Goal: Task Accomplishment & Management: Manage account settings

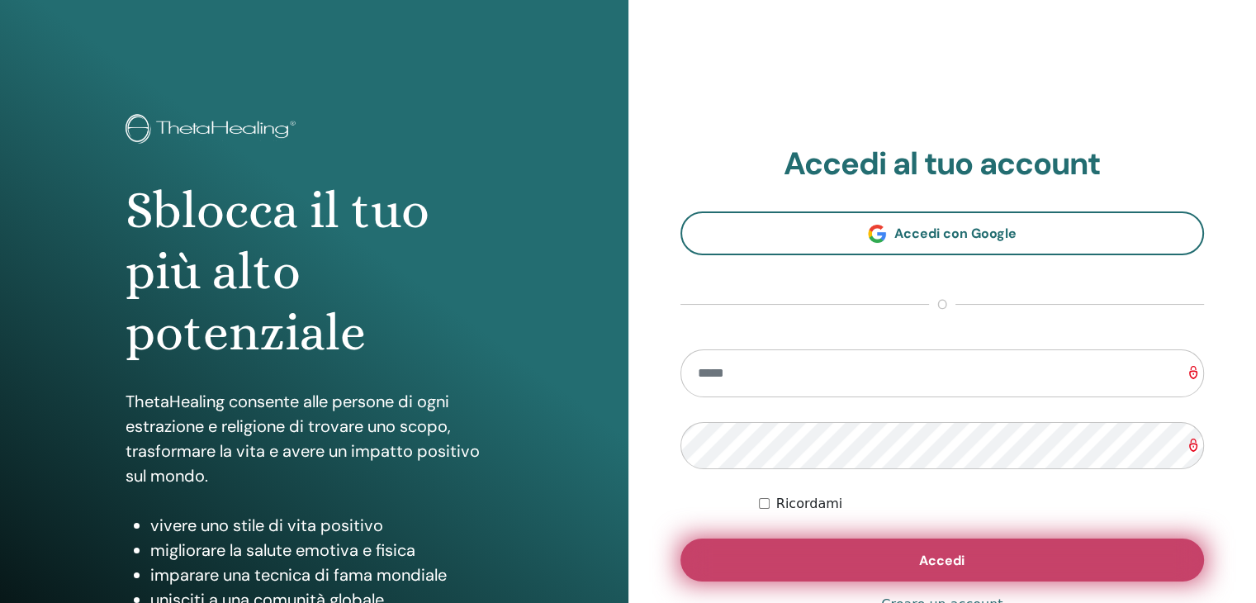
type input "**********"
click at [888, 557] on button "Accedi" at bounding box center [942, 559] width 524 height 43
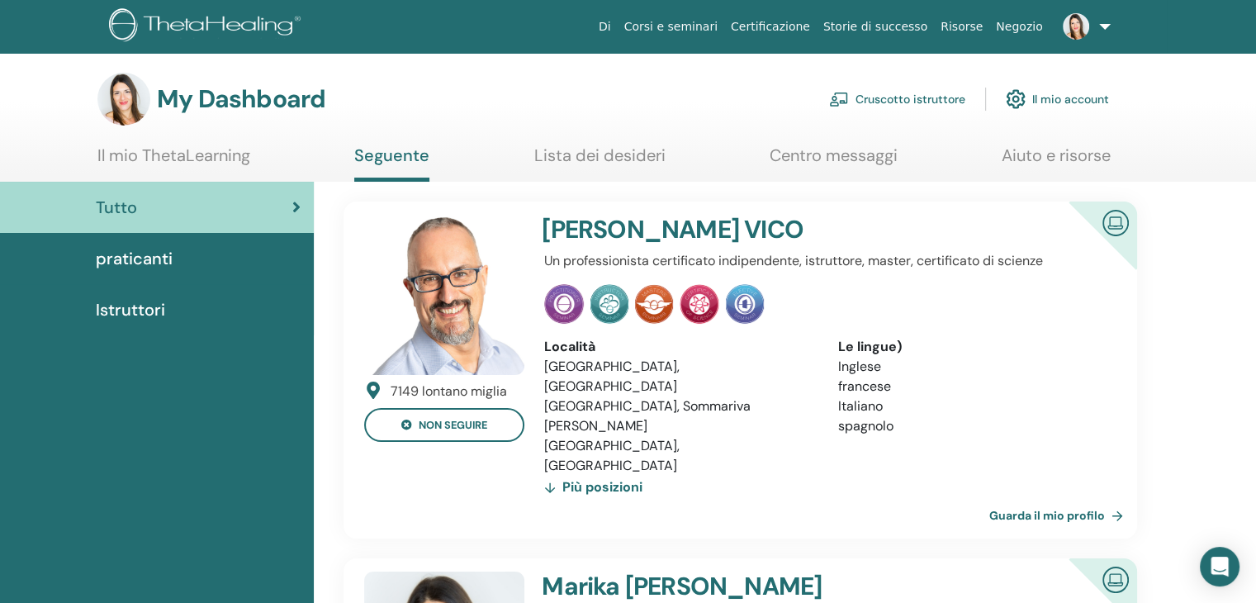
click at [1047, 97] on link "Il mio account" at bounding box center [1057, 99] width 103 height 36
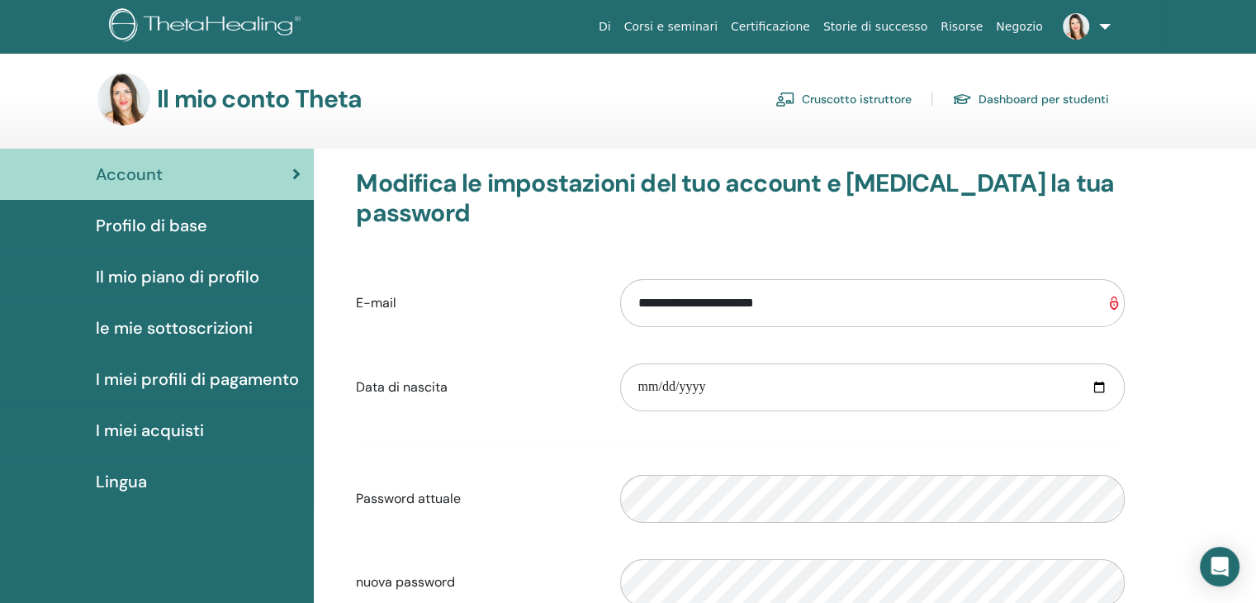
click at [852, 103] on link "Cruscotto istruttore" at bounding box center [843, 99] width 136 height 26
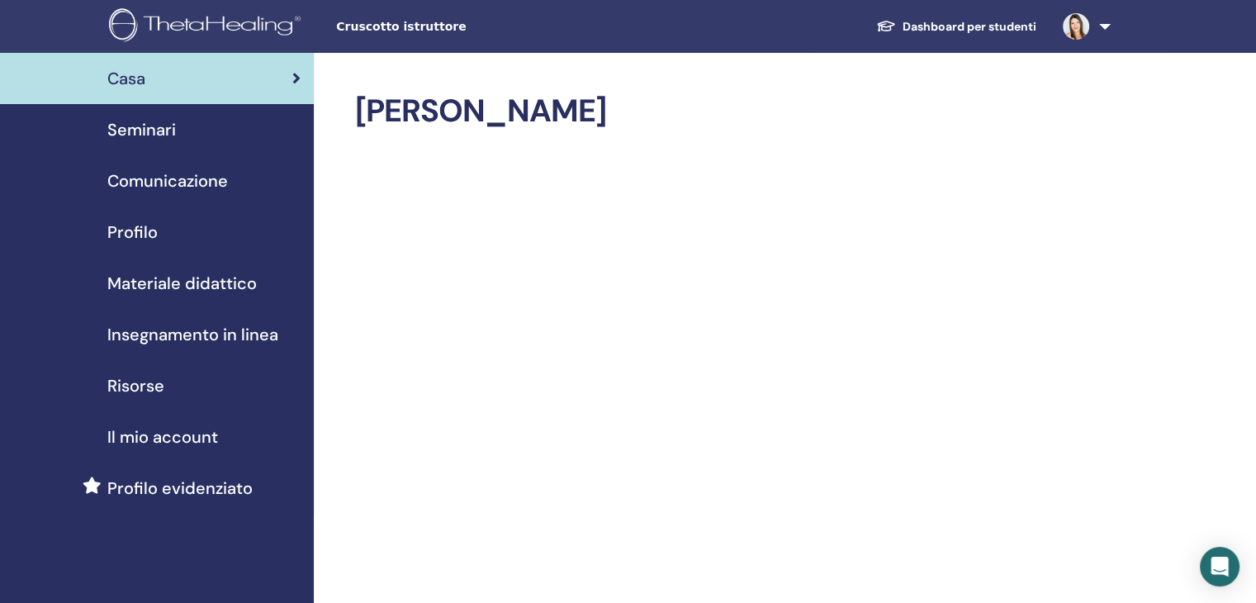
click at [149, 131] on span "Seminari" at bounding box center [141, 129] width 69 height 25
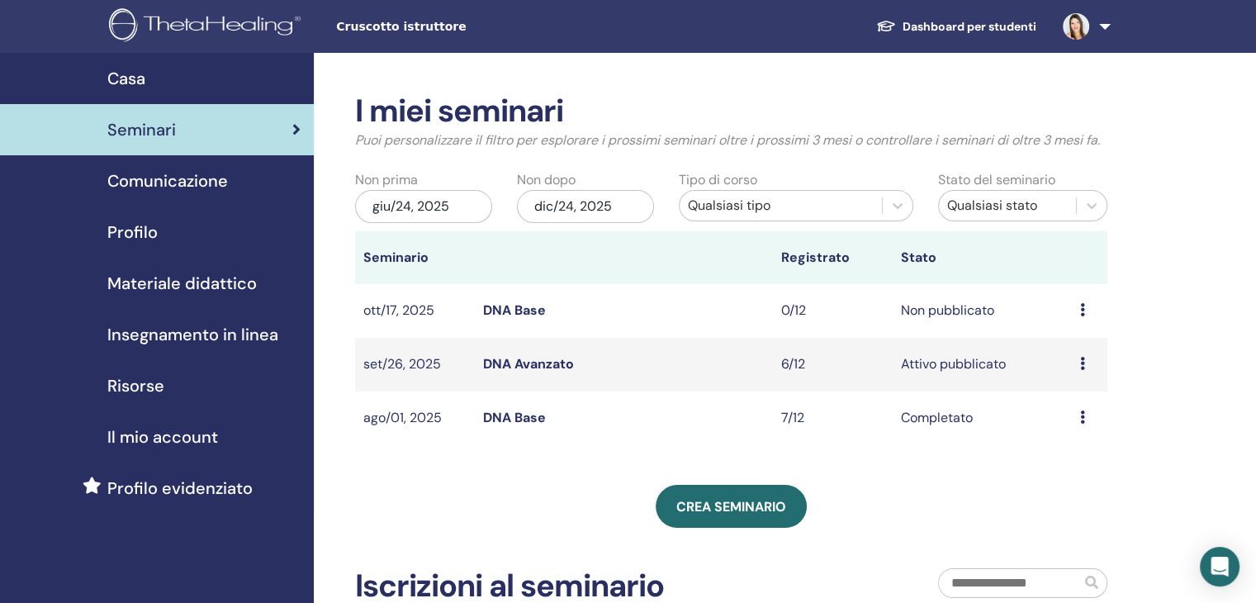
click at [1083, 364] on icon at bounding box center [1082, 363] width 5 height 13
click at [1092, 425] on link "Partecipanti" at bounding box center [1077, 427] width 74 height 17
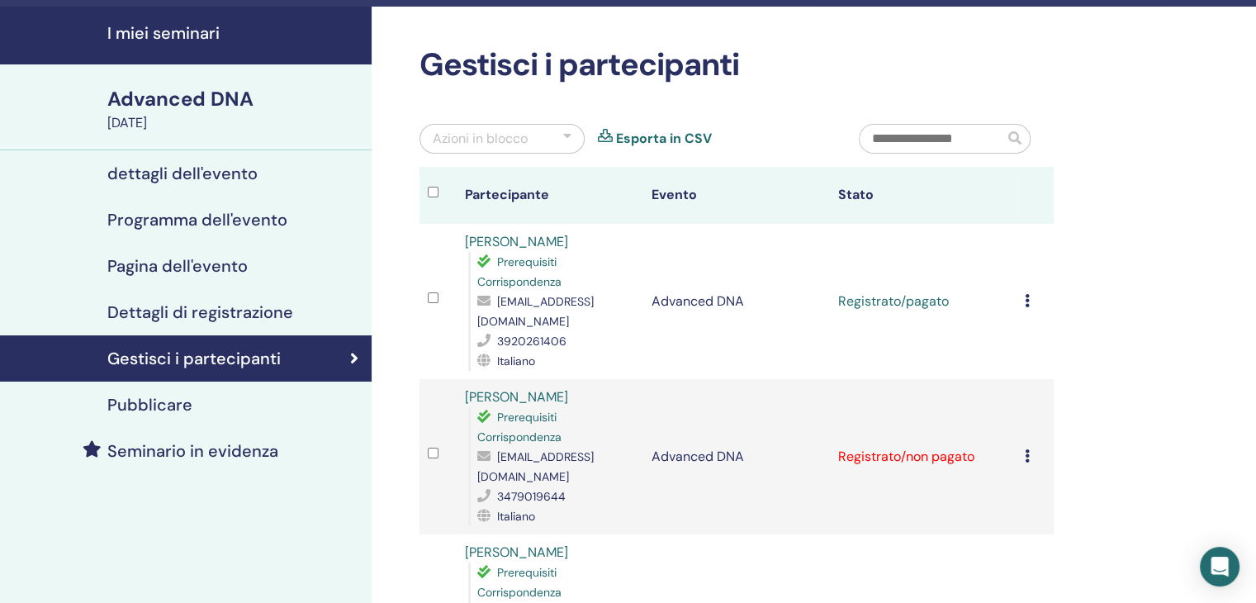
scroll to position [83, 0]
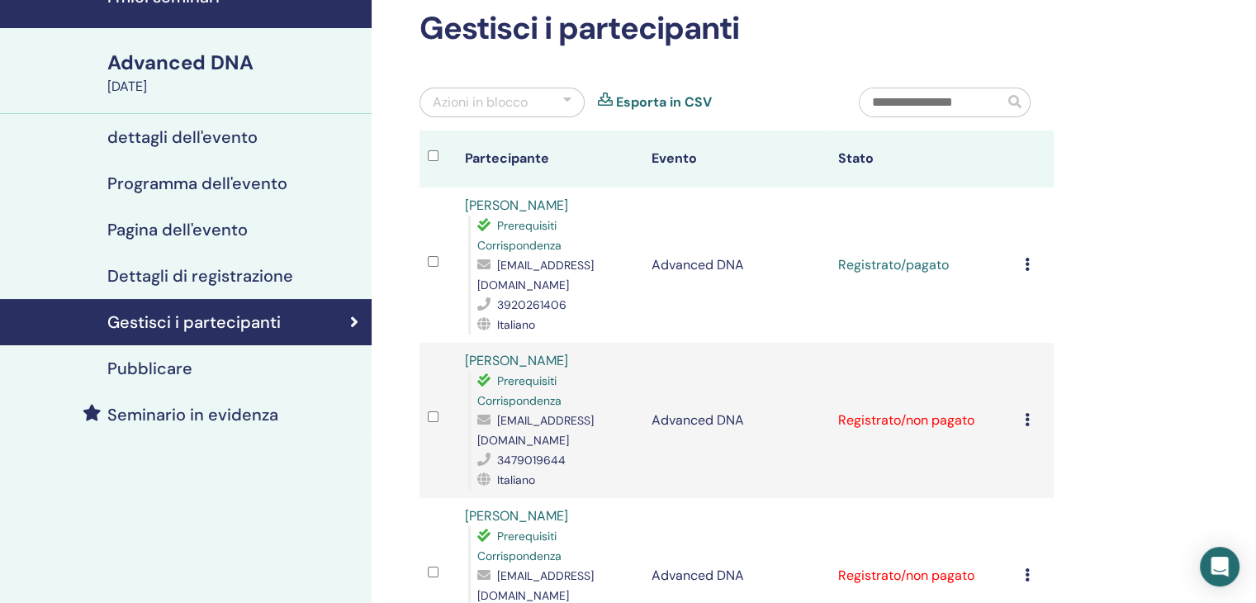
click at [1026, 258] on icon at bounding box center [1027, 264] width 5 height 13
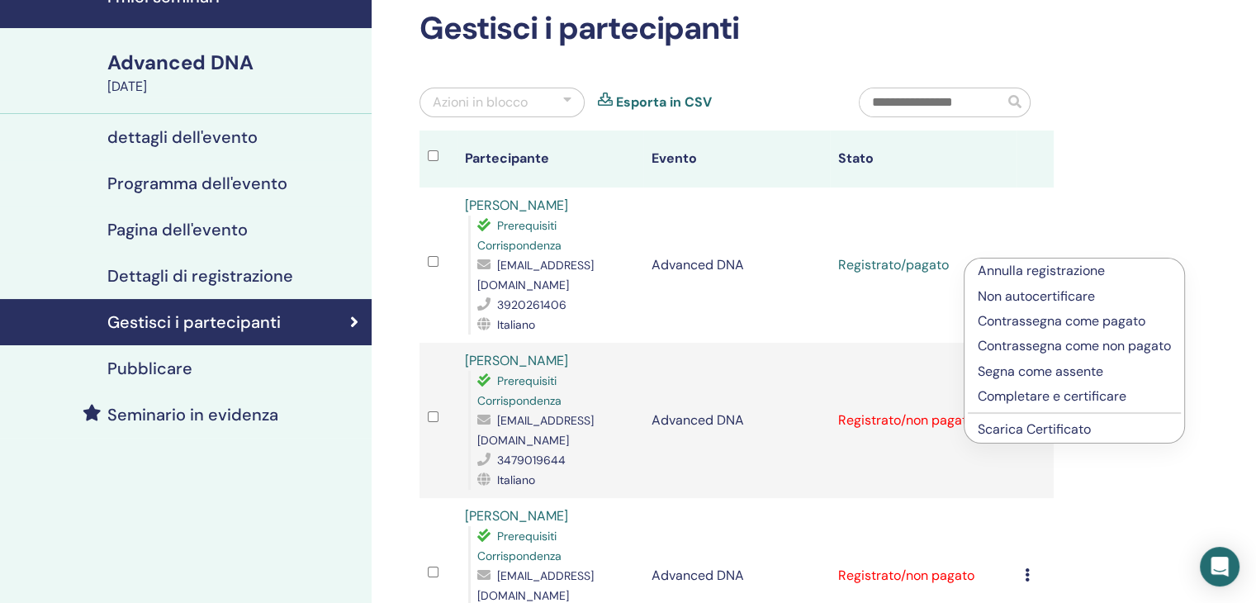
click at [1057, 431] on link "Scarica Certificato" at bounding box center [1034, 428] width 113 height 17
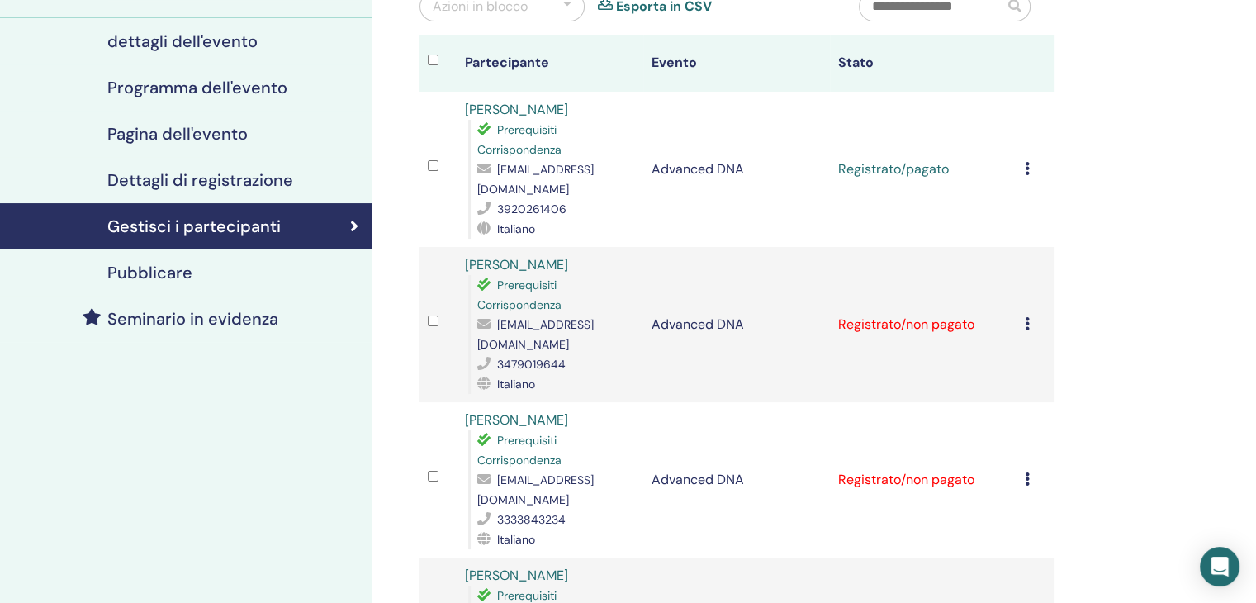
scroll to position [330, 0]
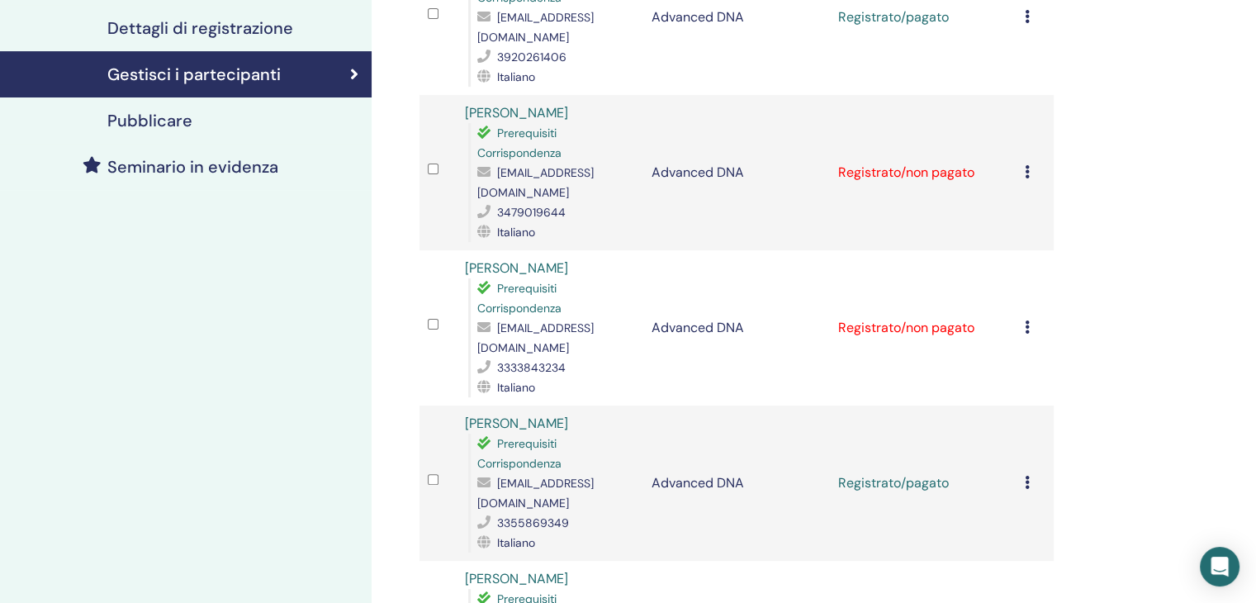
click at [1234, 96] on div "I miei seminari Advanced DNA [DATE] dettagli dell'evento Programma dell'evento …" at bounding box center [628, 445] width 1256 height 1445
click at [1025, 165] on icon at bounding box center [1027, 171] width 5 height 13
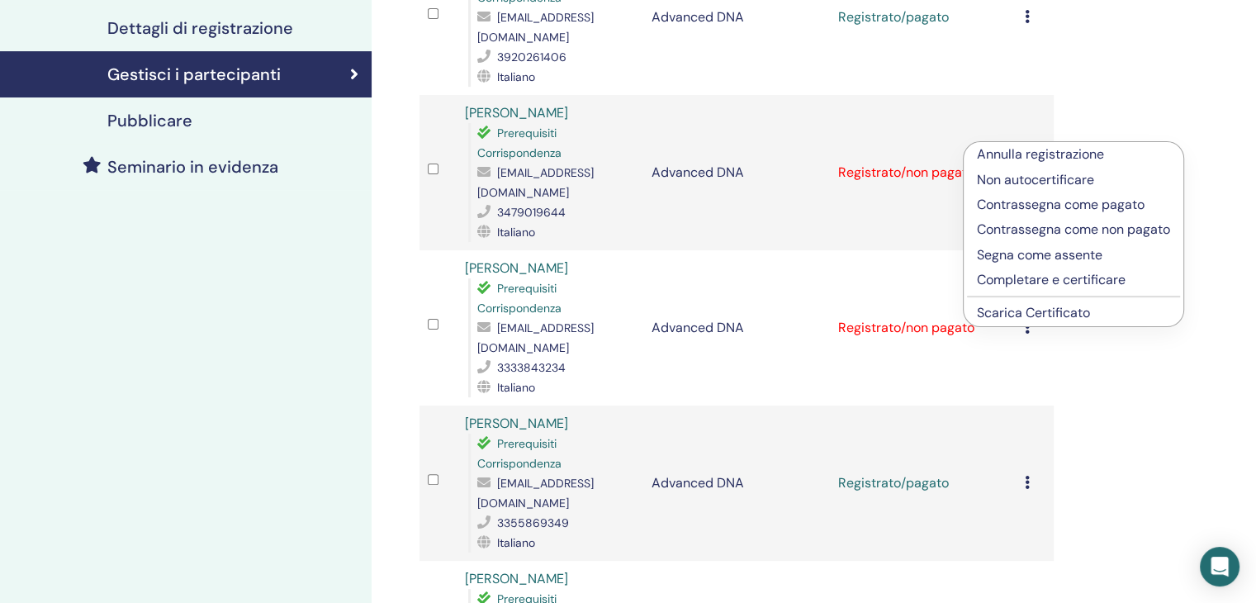
click at [1029, 313] on link "Scarica Certificato" at bounding box center [1033, 312] width 113 height 17
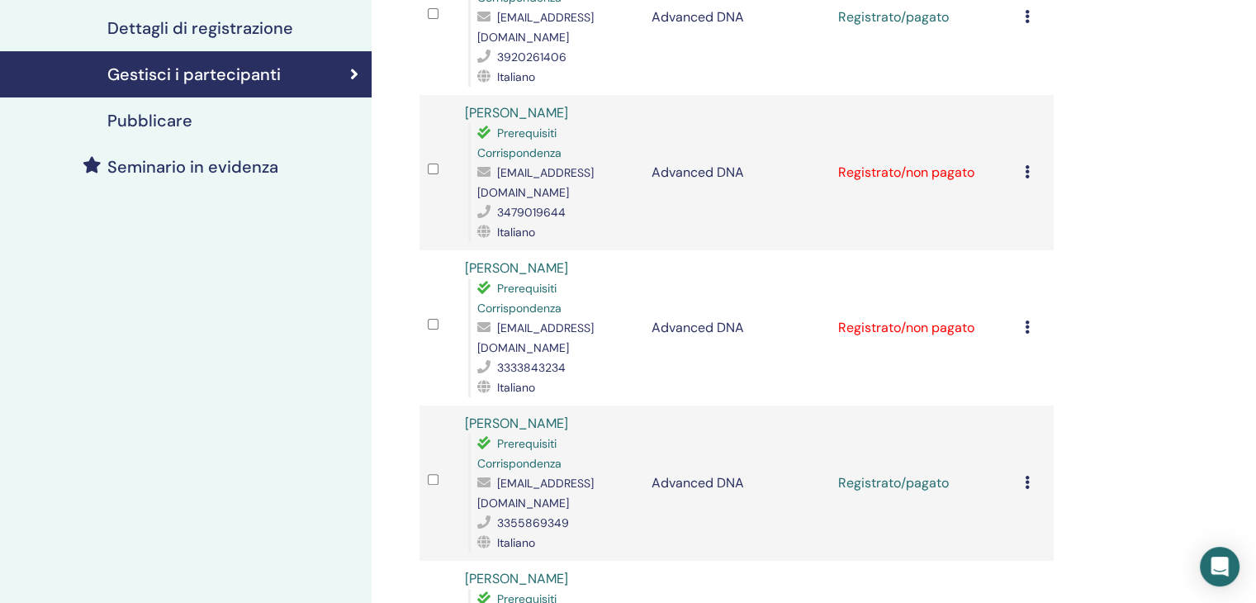
click at [1025, 320] on icon at bounding box center [1027, 326] width 5 height 13
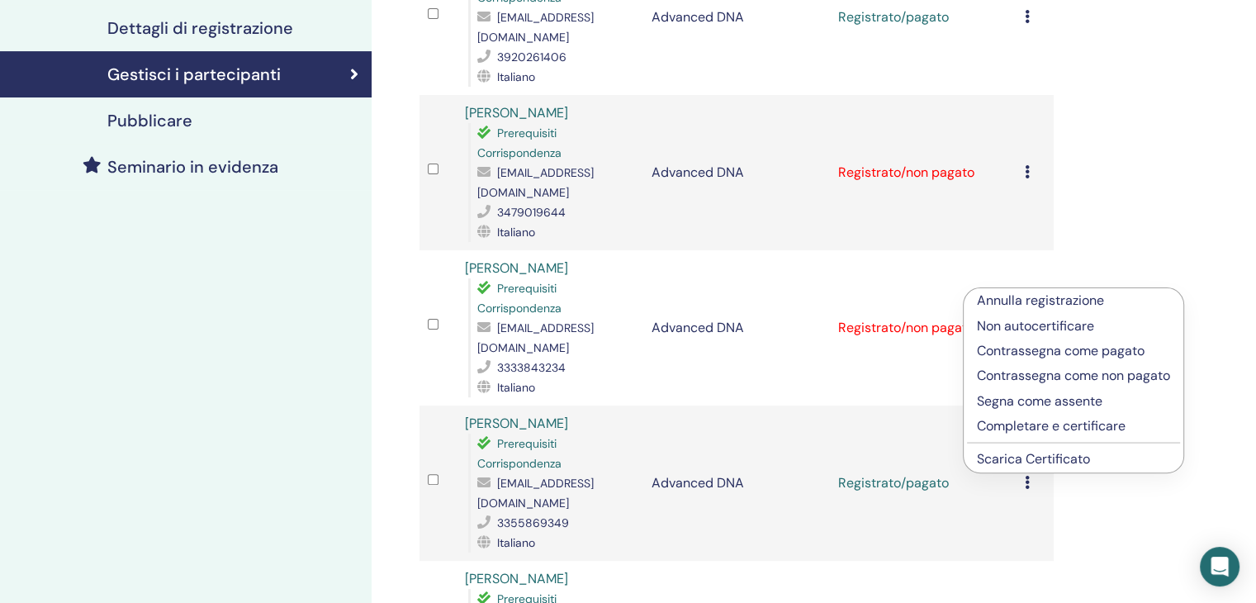
click at [1035, 458] on link "Scarica Certificato" at bounding box center [1033, 458] width 113 height 17
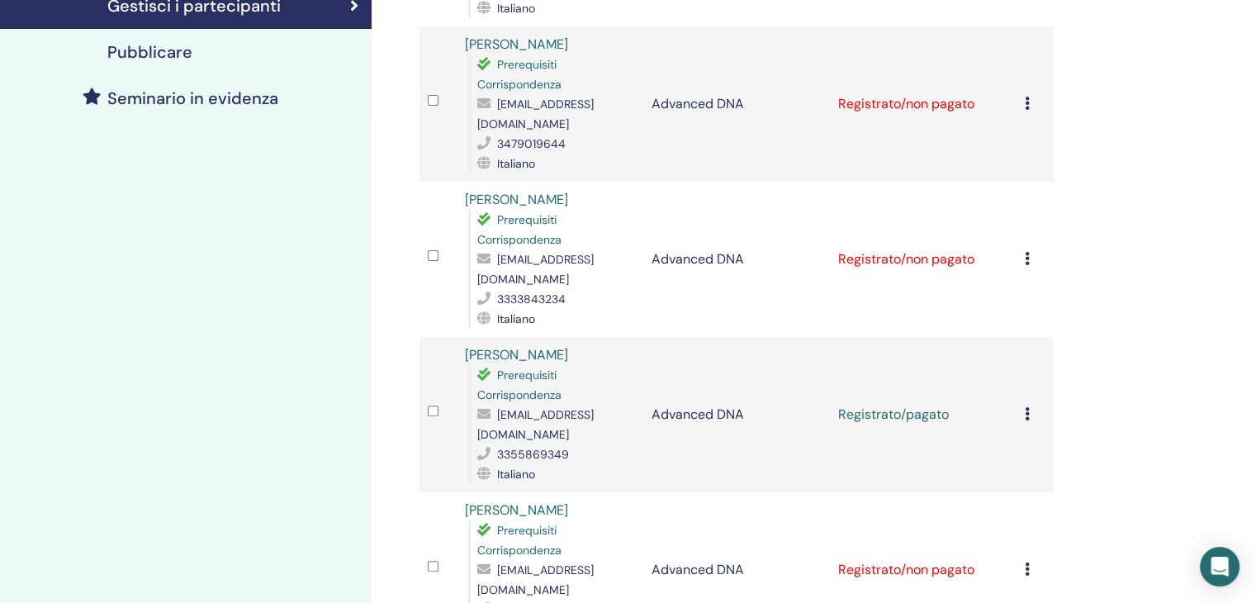
scroll to position [495, 0]
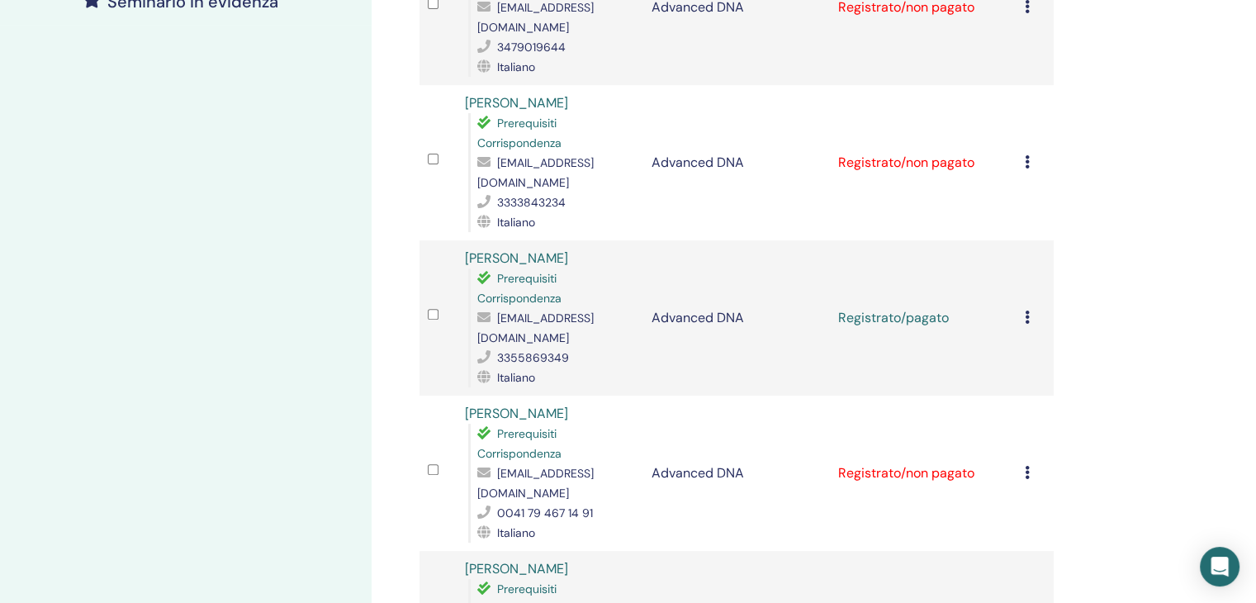
click at [1027, 310] on icon at bounding box center [1027, 316] width 5 height 13
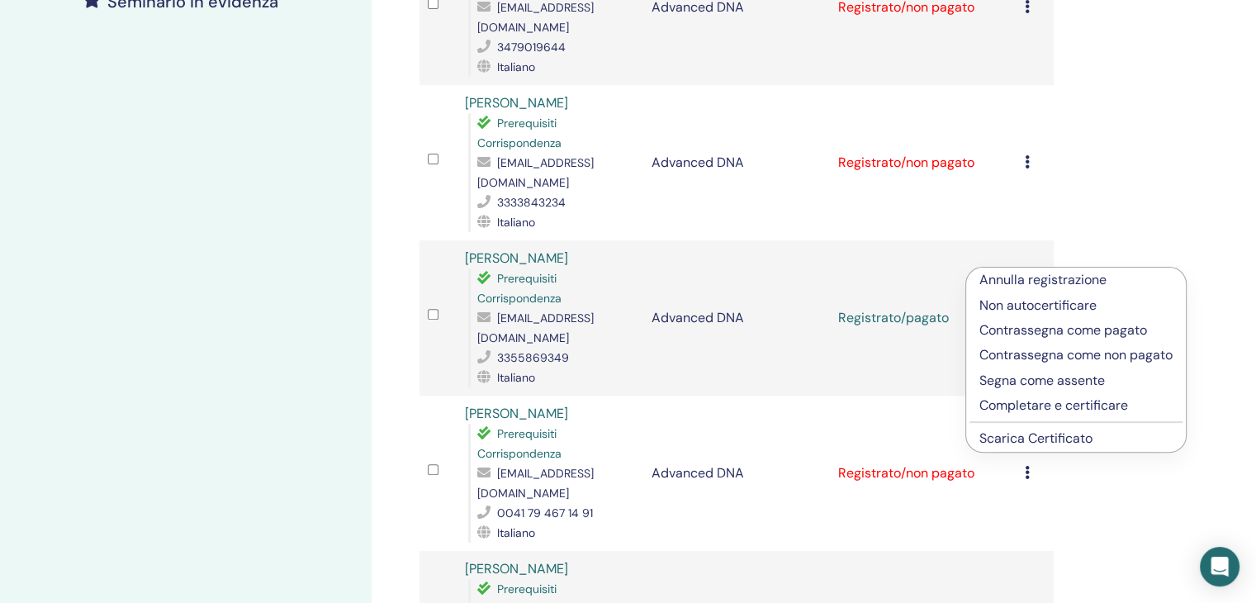
click at [1028, 437] on link "Scarica Certificato" at bounding box center [1035, 437] width 113 height 17
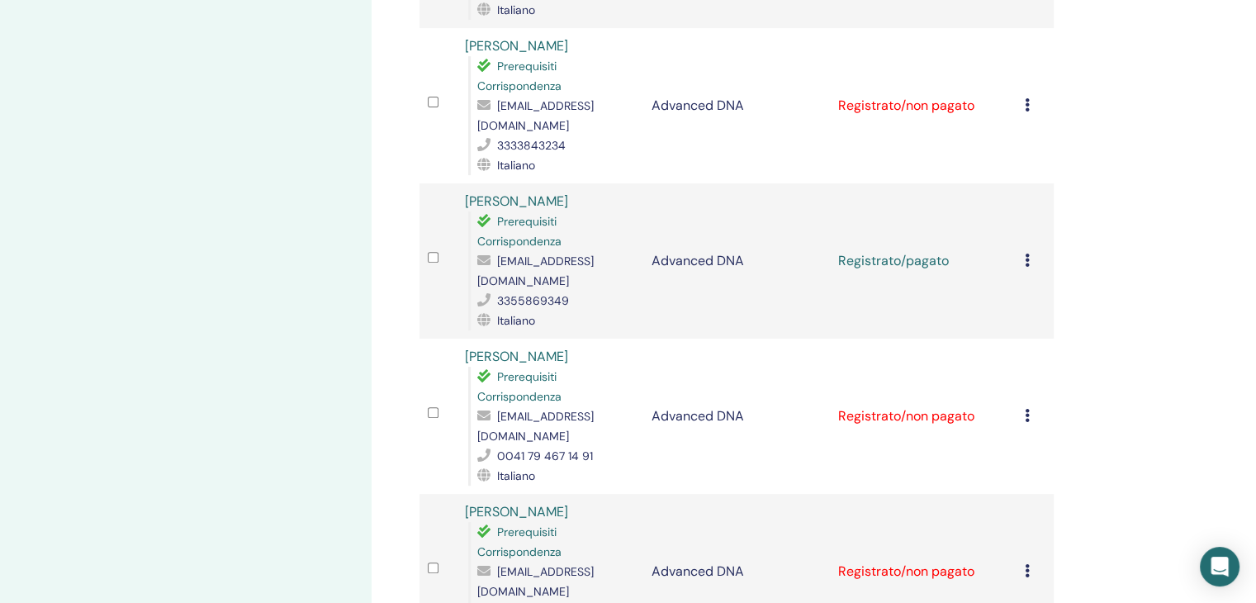
scroll to position [578, 0]
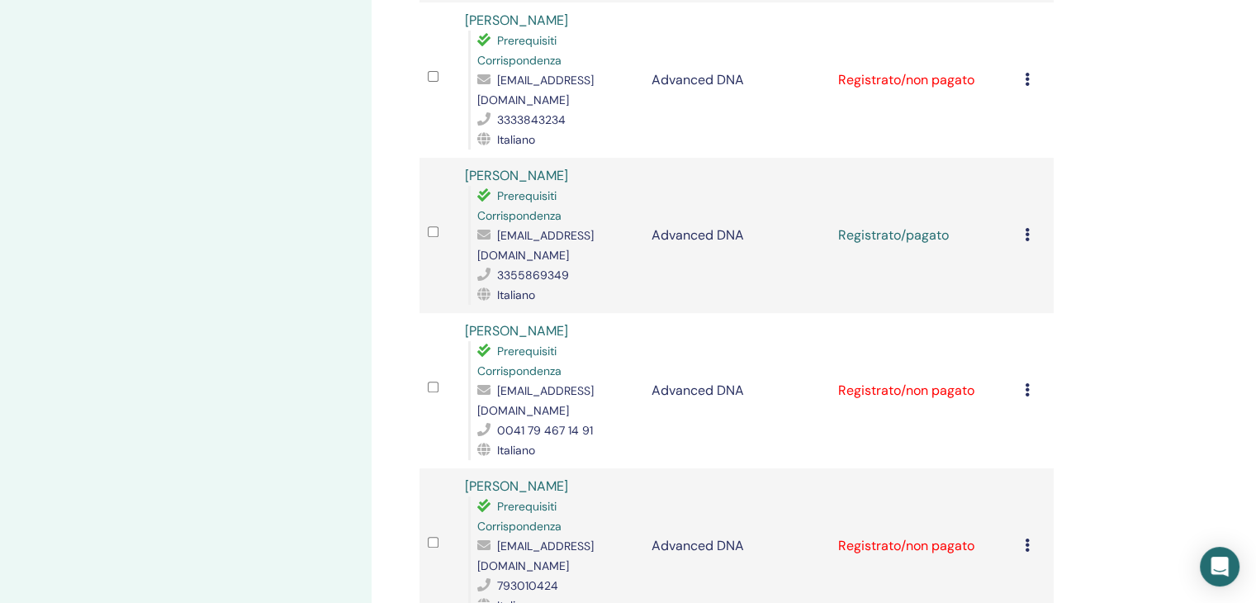
click at [1178, 457] on div "Gestisci i partecipanti Azioni in blocco Esporta in CSV Partecipante Evento Sta…" at bounding box center [790, 197] width 837 height 1445
click at [1024, 178] on td "Annulla registrazione Non autocertificare Contrassegna come pagato Contrassegna…" at bounding box center [1034, 235] width 37 height 155
click at [1027, 228] on icon at bounding box center [1027, 234] width 5 height 13
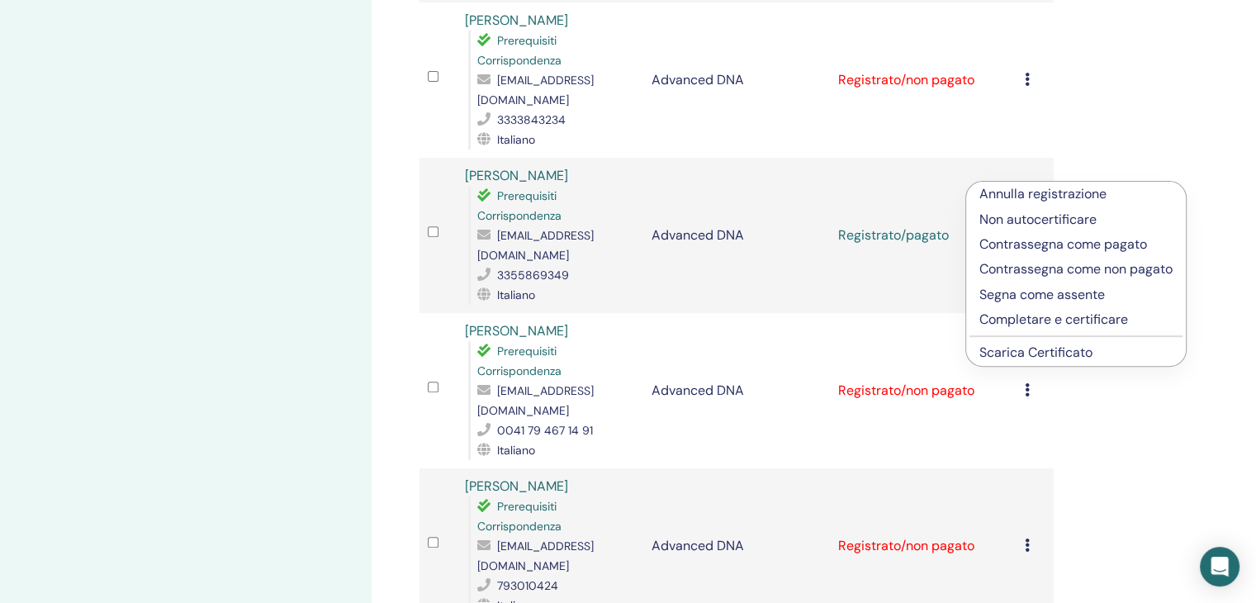
click at [1045, 357] on link "Scarica Certificato" at bounding box center [1035, 352] width 113 height 17
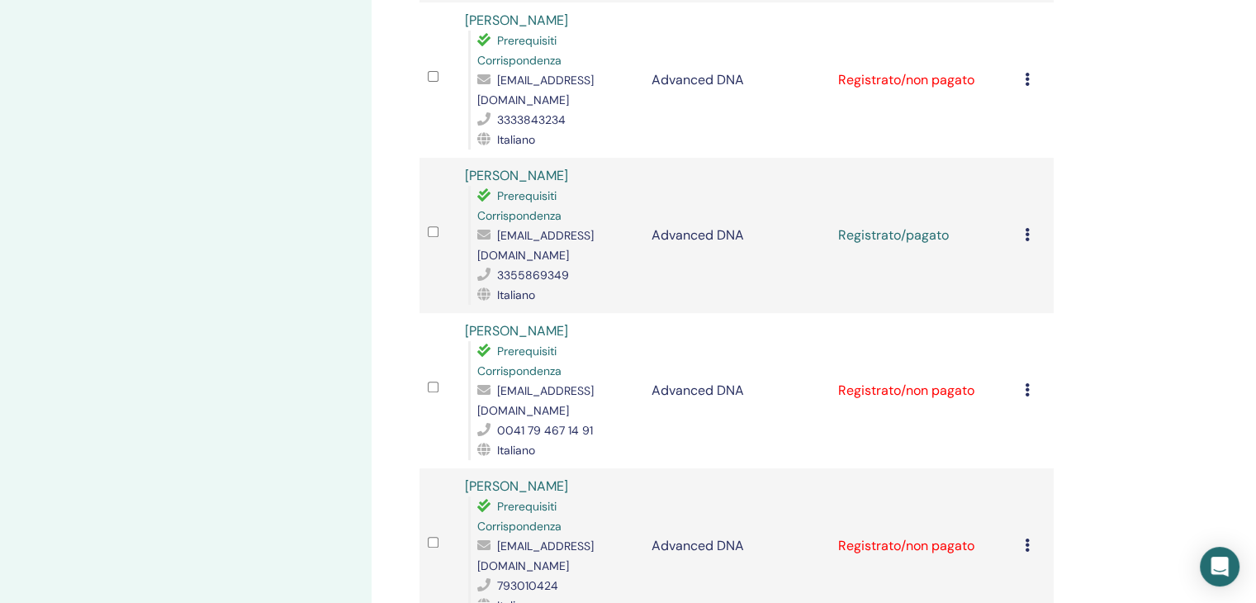
click at [1034, 381] on div "Annulla registrazione Non autocertificare Contrassegna come pagato Contrassegna…" at bounding box center [1035, 391] width 21 height 20
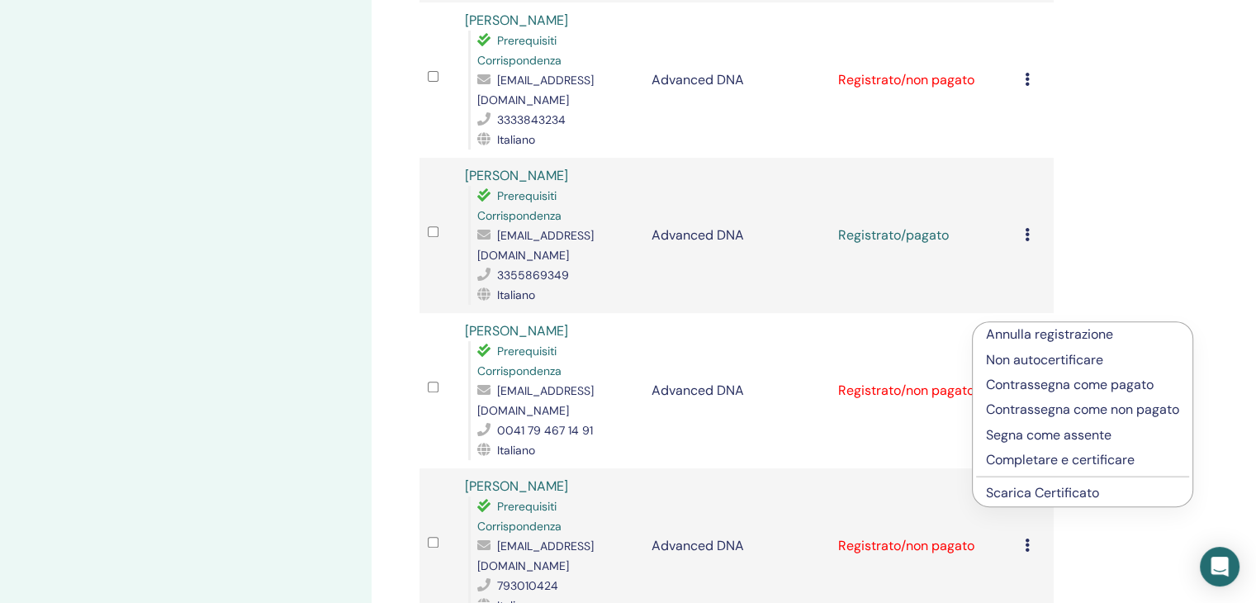
click at [1048, 493] on link "Scarica Certificato" at bounding box center [1042, 492] width 113 height 17
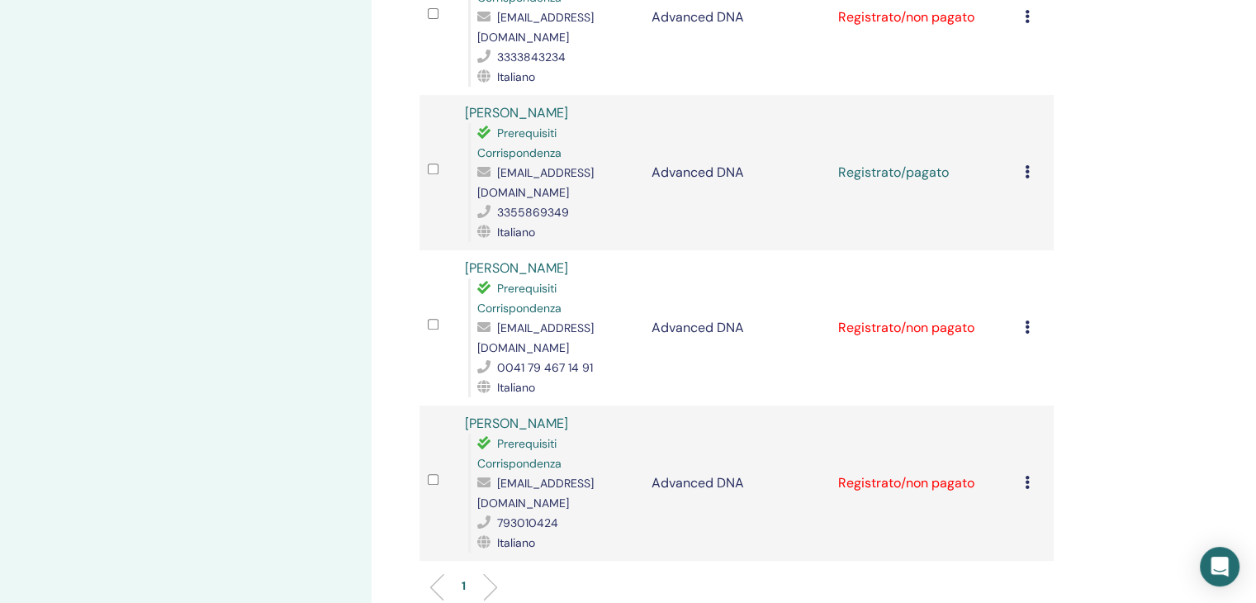
scroll to position [743, 0]
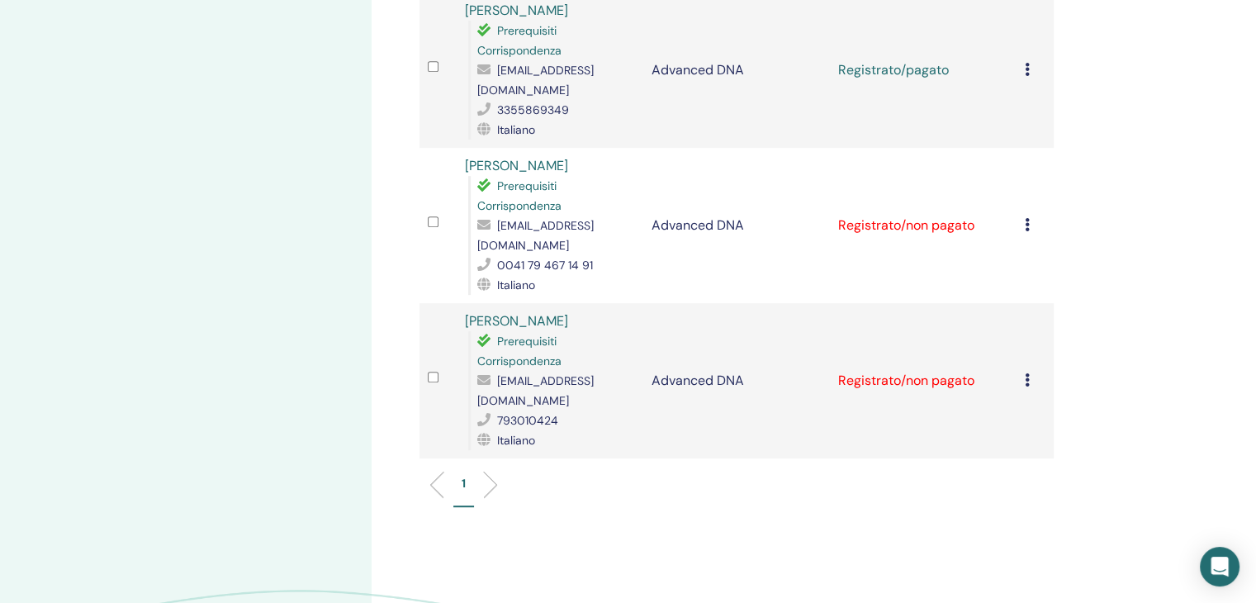
click at [1022, 155] on td "Annulla registrazione Non autocertificare Contrassegna come pagato Contrassegna…" at bounding box center [1034, 225] width 37 height 155
click at [1026, 218] on icon at bounding box center [1027, 224] width 5 height 13
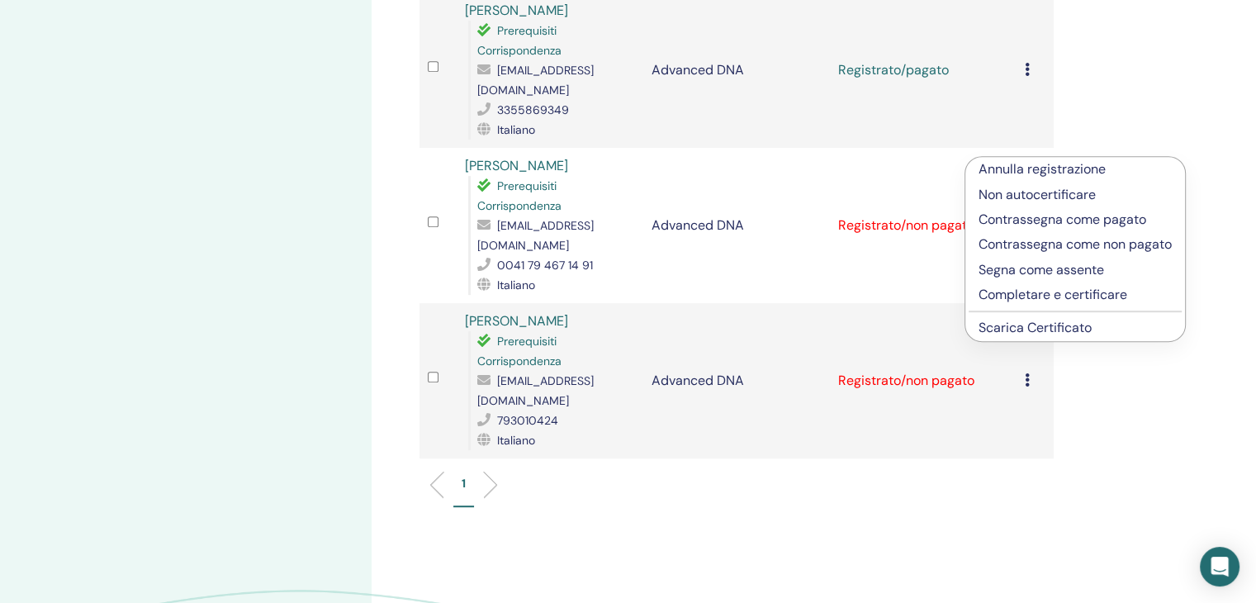
click at [1046, 329] on link "Scarica Certificato" at bounding box center [1034, 327] width 113 height 17
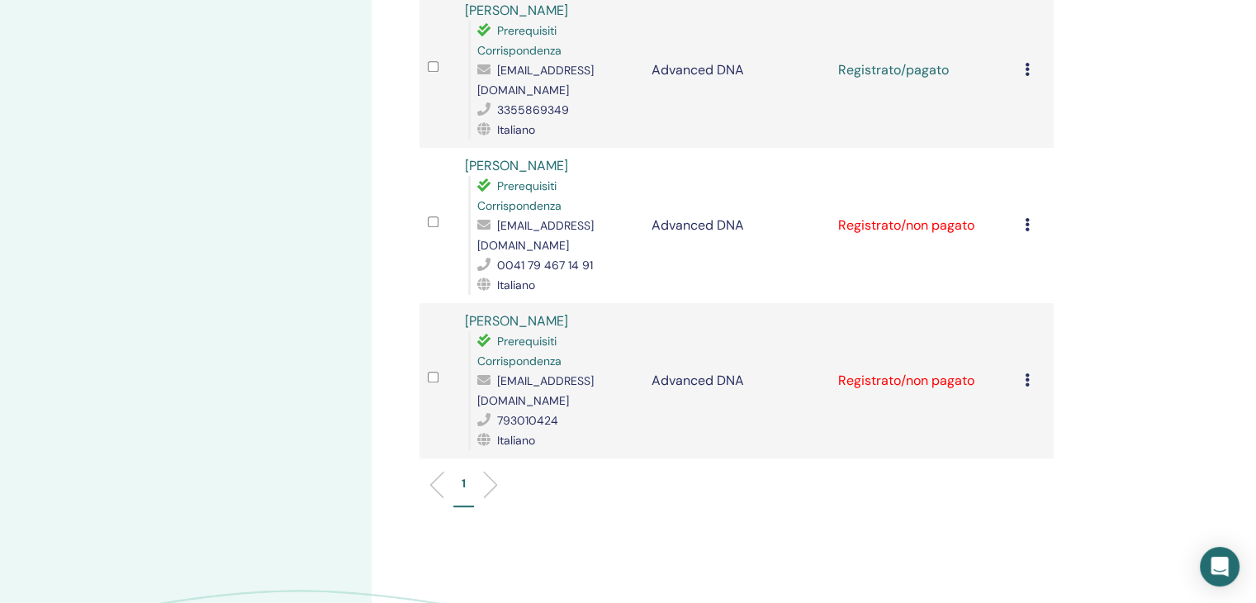
click at [1025, 373] on icon at bounding box center [1027, 379] width 5 height 13
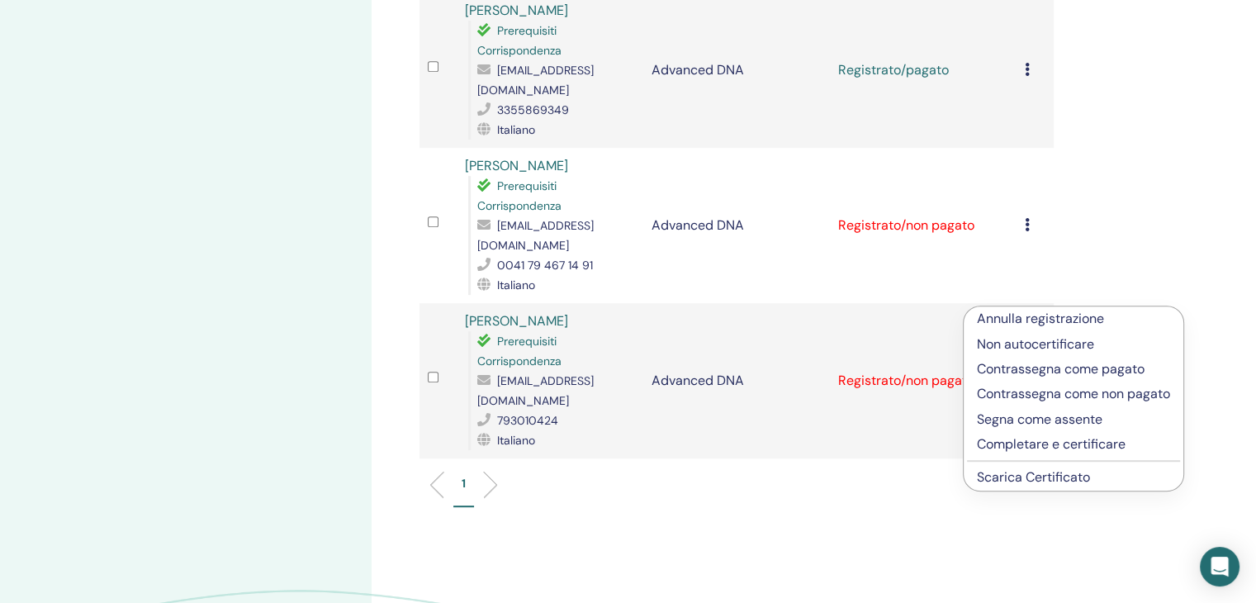
click at [1040, 481] on link "Scarica Certificato" at bounding box center [1033, 476] width 113 height 17
